Goal: Check status

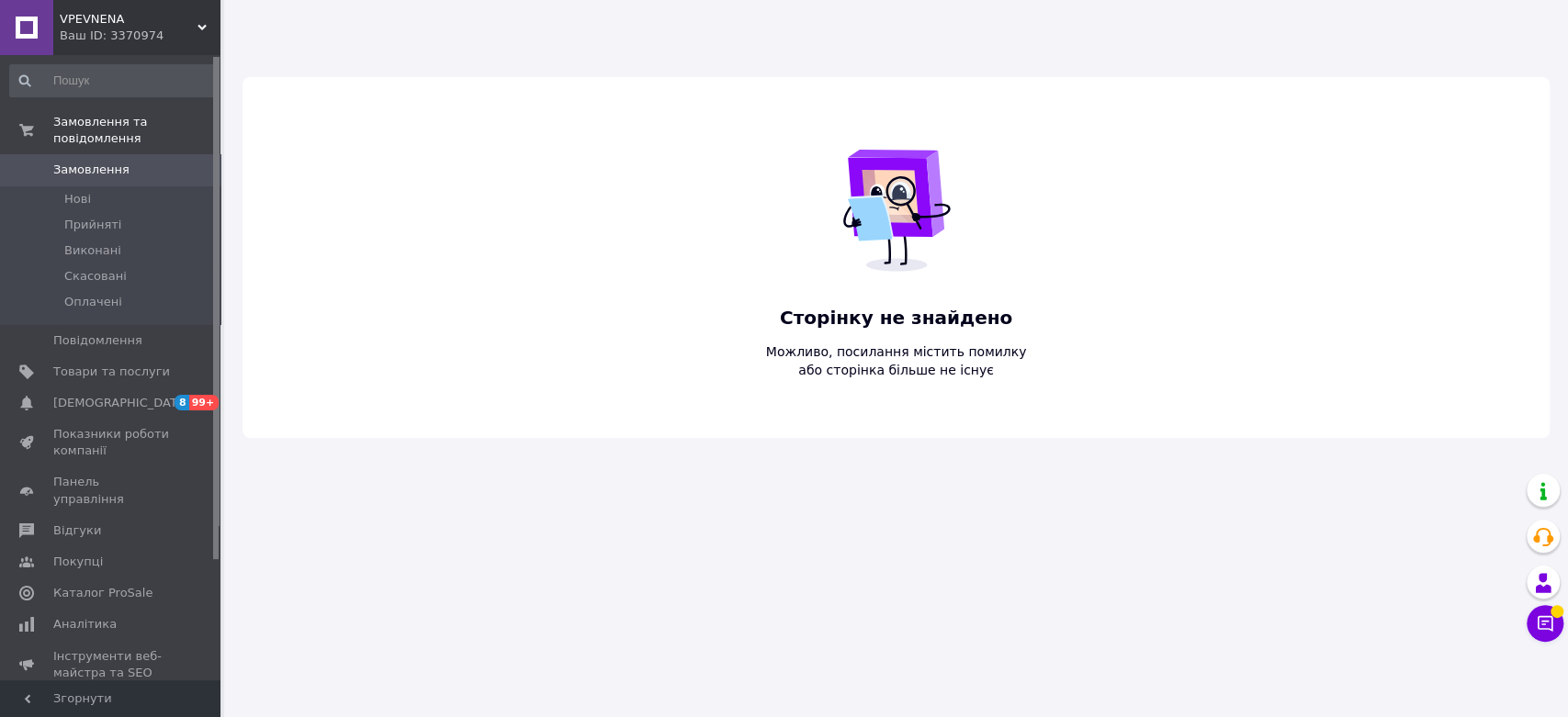
click at [188, 12] on span "VPEVNENA" at bounding box center [128, 19] width 138 height 17
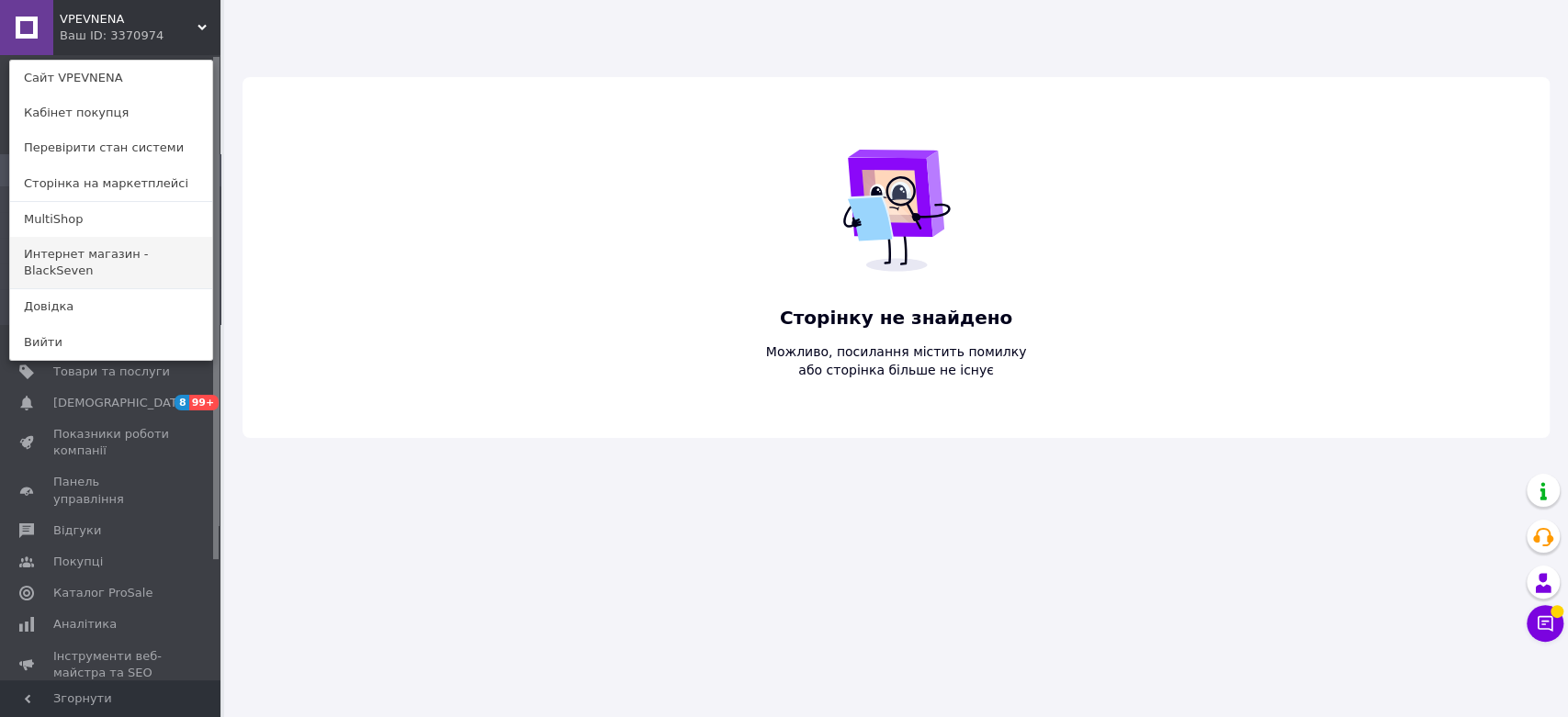
click at [152, 253] on link "Интернет магазин - BlackSeven" at bounding box center [111, 263] width 202 height 52
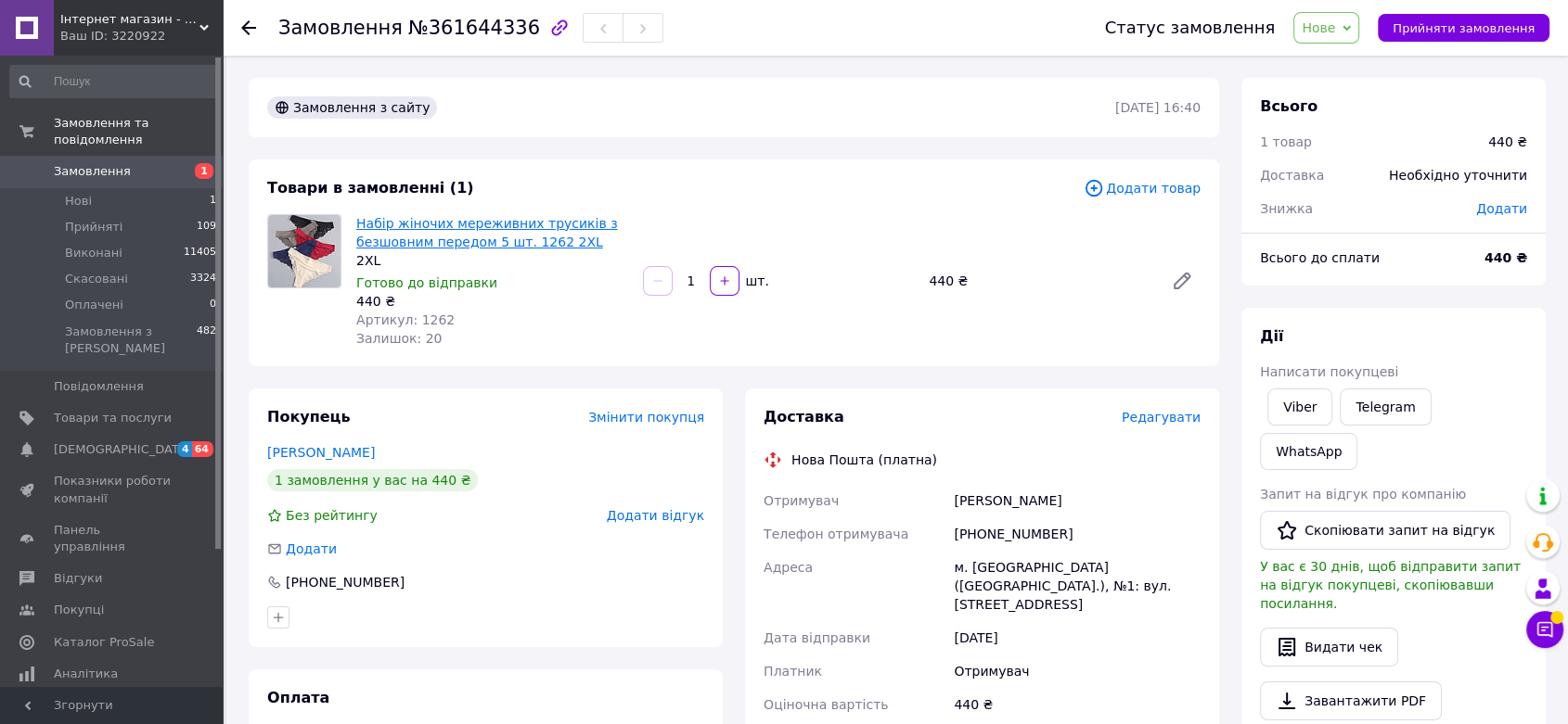
click at [468, 233] on link "Набір жіночих мереживних трусиків з безшовним передом 5 шт. 1262 2XL" at bounding box center [487, 233] width 262 height 34
click at [363, 447] on link "Перепелкін Олександр" at bounding box center [321, 453] width 107 height 15
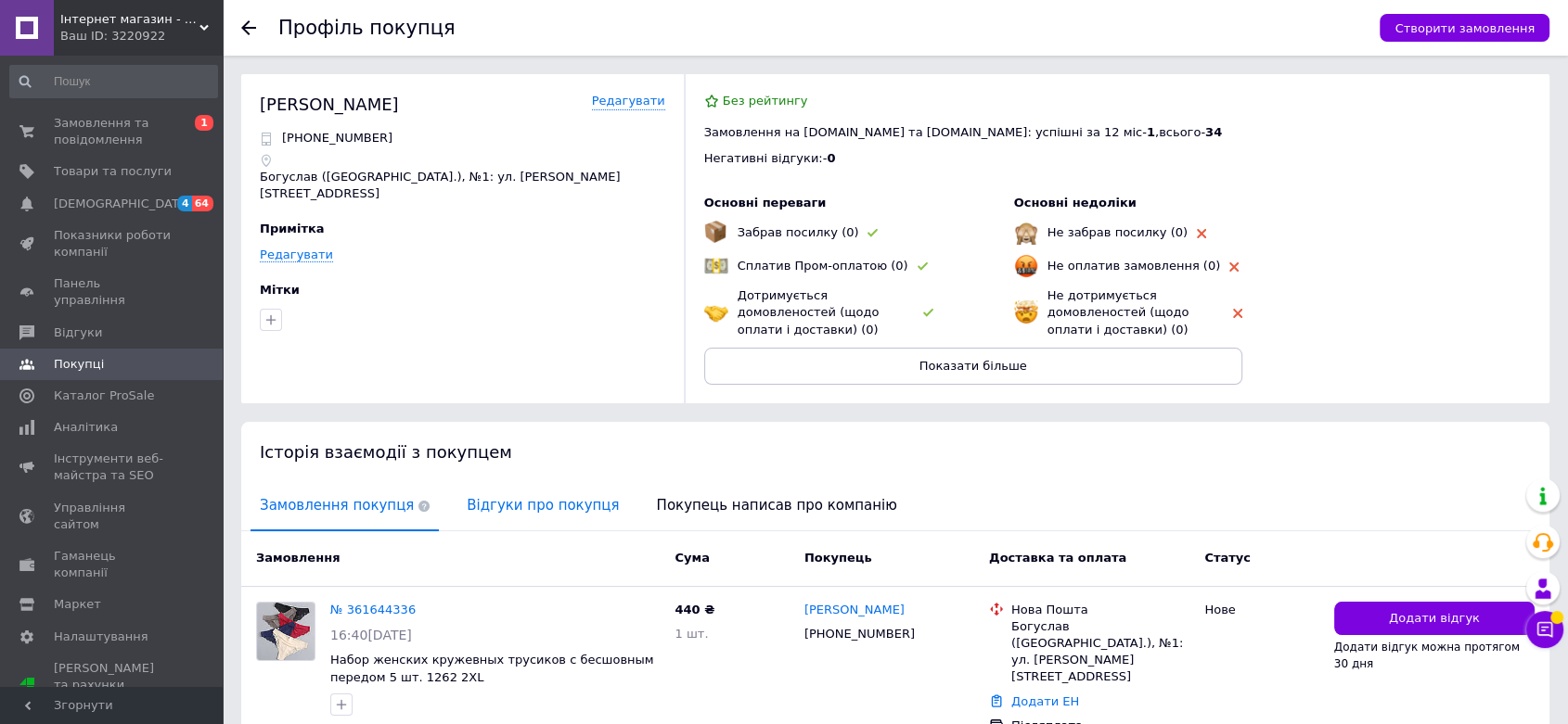
click at [497, 512] on span "Відгуки про покупця" at bounding box center [543, 506] width 171 height 48
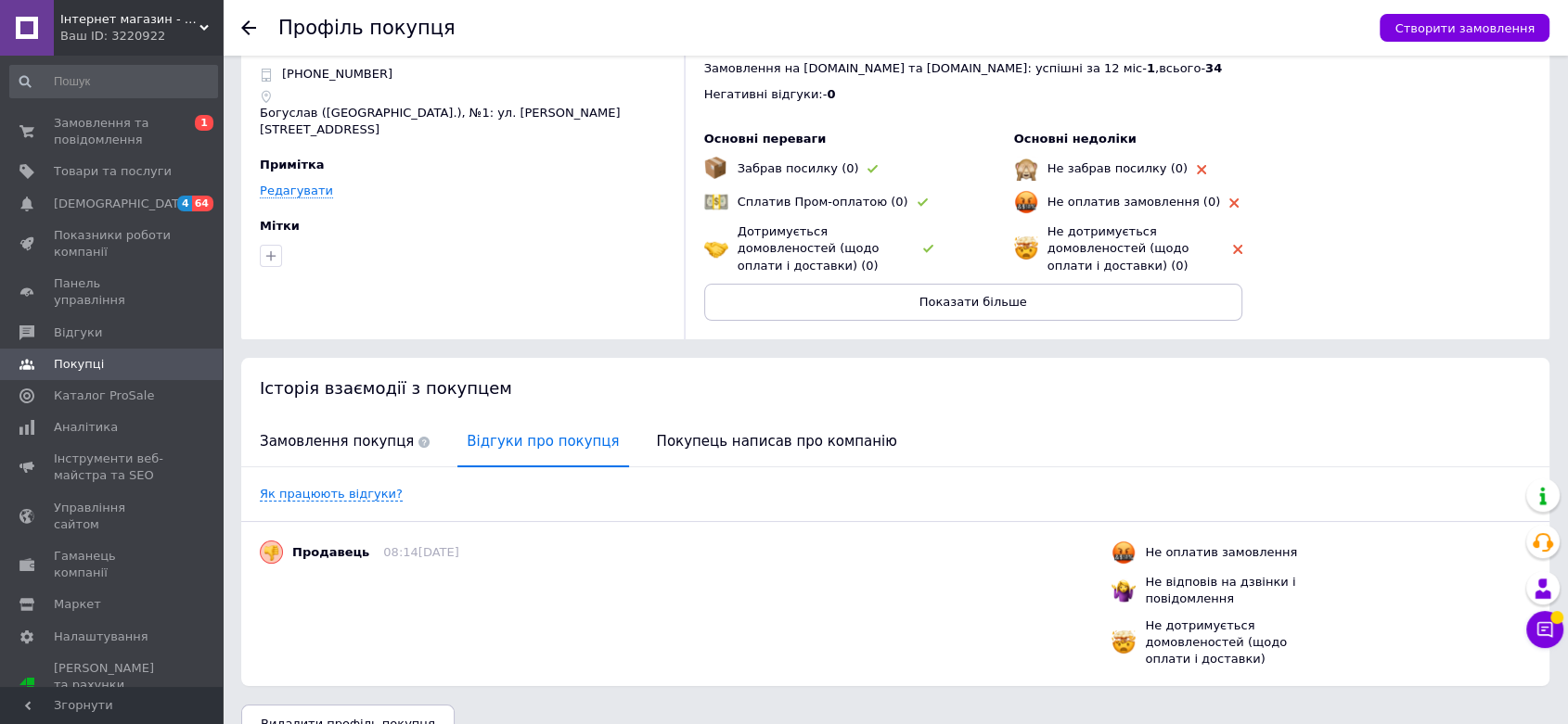
scroll to position [99, 0]
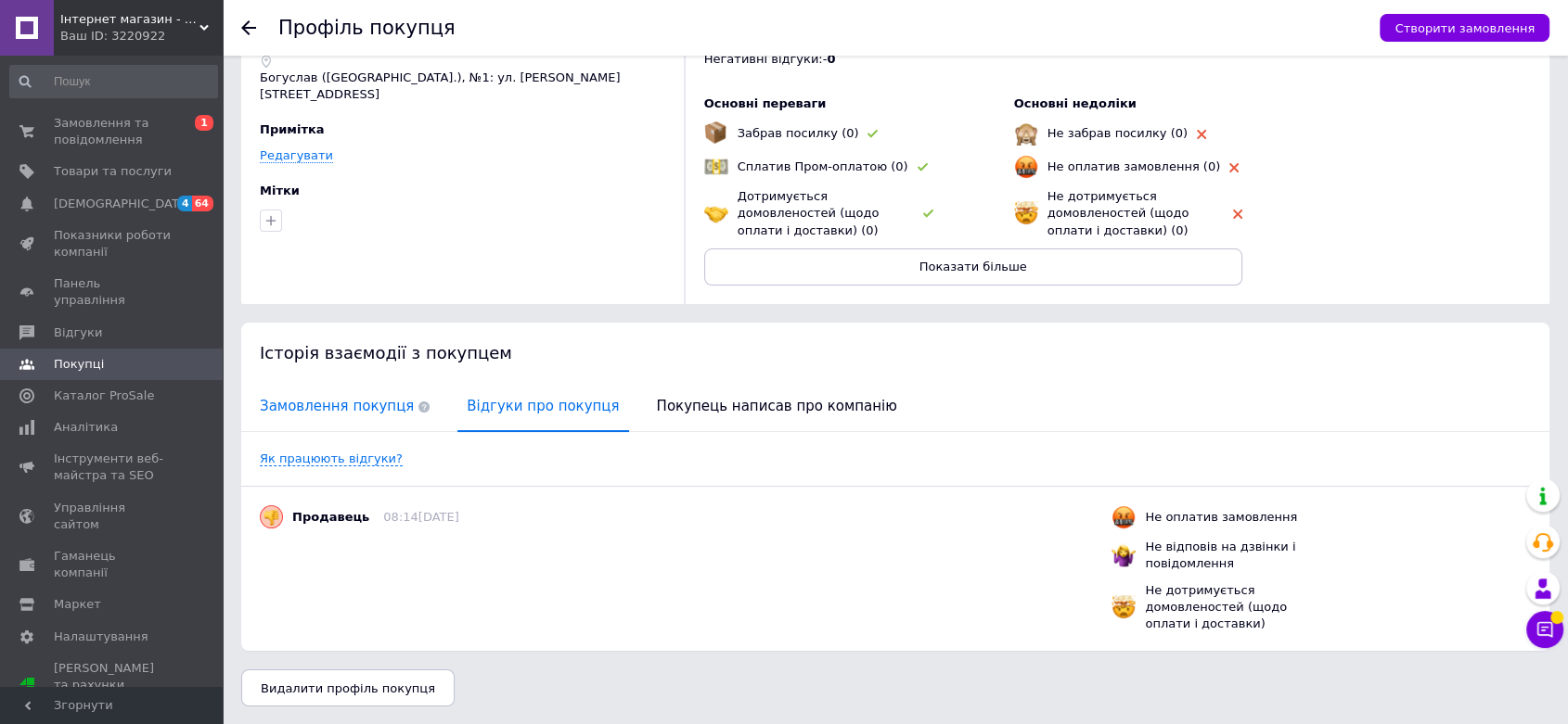
click at [327, 423] on span "Замовлення покупця" at bounding box center [345, 406] width 188 height 48
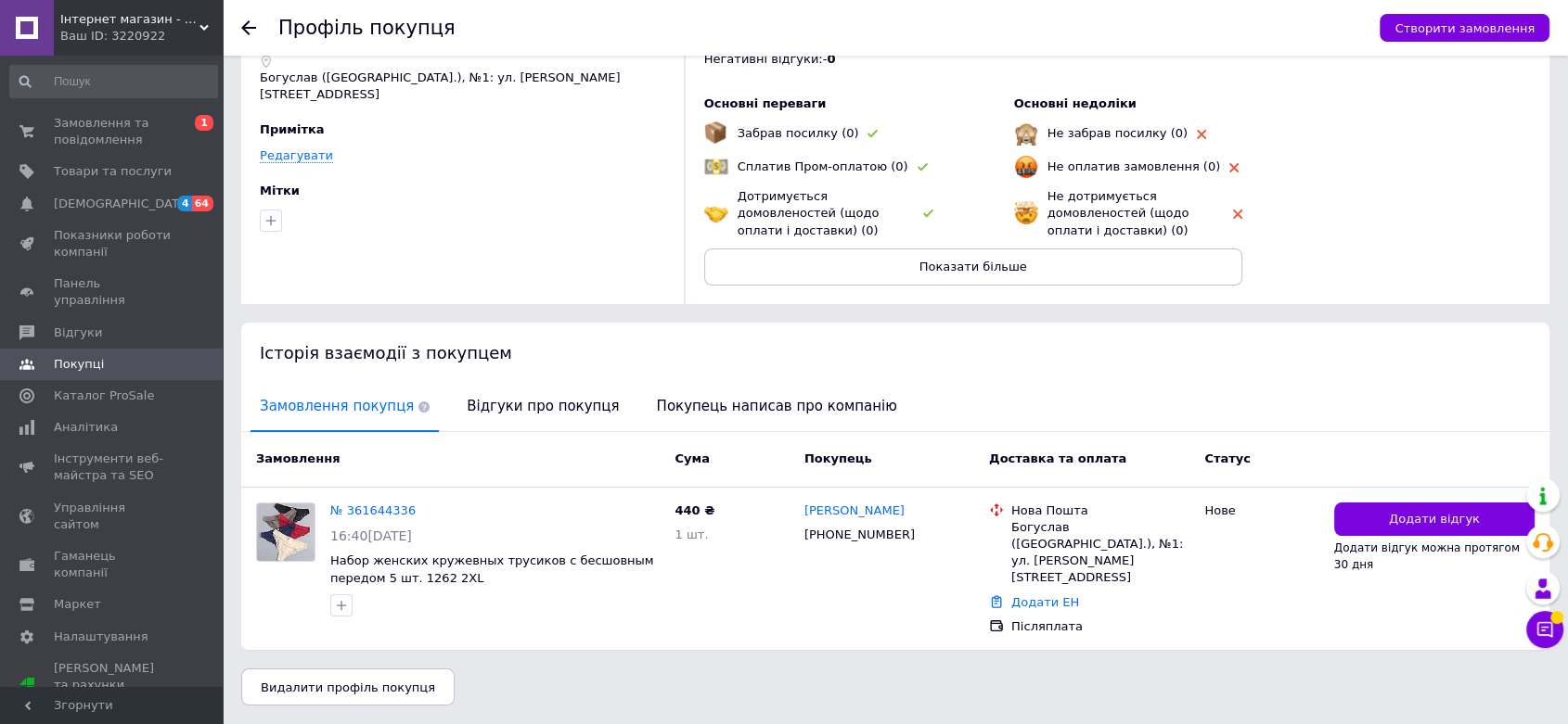
scroll to position [80, 0]
